Goal: Task Accomplishment & Management: Manage account settings

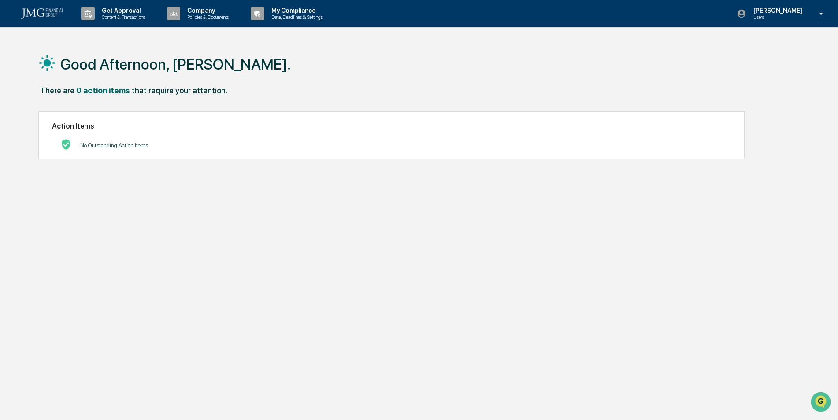
click at [105, 68] on h1 "Good Afternoon, [PERSON_NAME]." at bounding box center [175, 64] width 230 height 18
click at [233, 7] on p "Company" at bounding box center [206, 10] width 53 height 7
click at [310, 15] on div at bounding box center [421, 210] width 842 height 420
click at [310, 12] on p "My Compliance" at bounding box center [295, 10] width 63 height 7
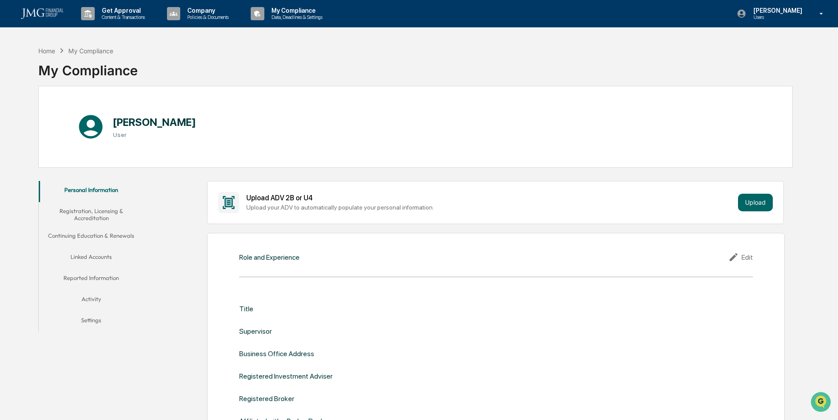
click at [100, 260] on button "Linked Accounts" at bounding box center [91, 258] width 105 height 21
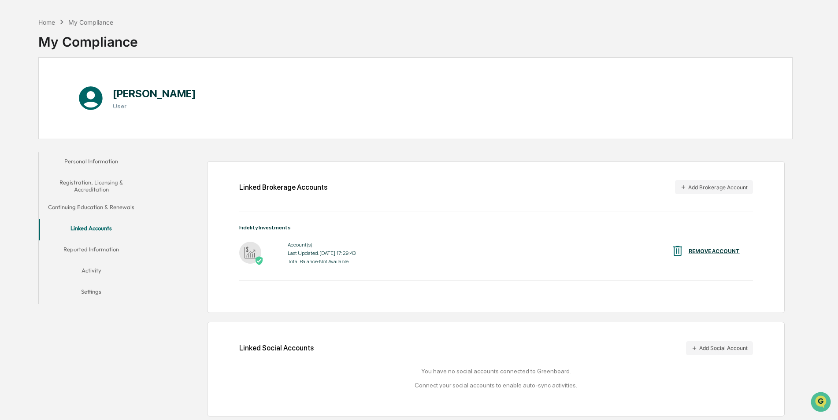
scroll to position [42, 0]
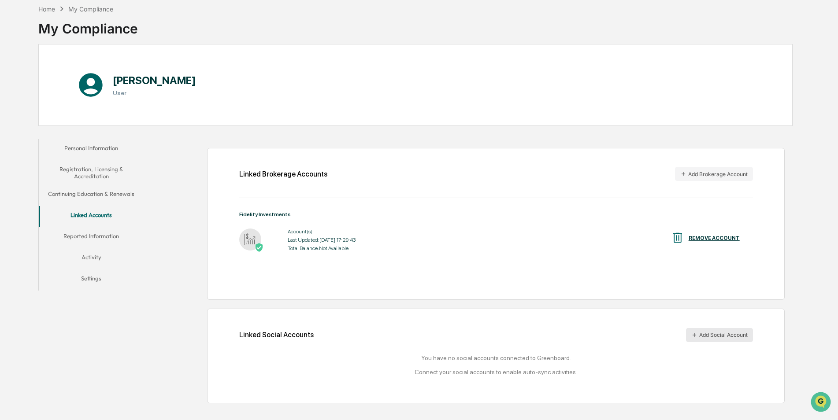
click at [743, 337] on button "Add Social Account" at bounding box center [719, 335] width 67 height 14
